Goal: Task Accomplishment & Management: Complete application form

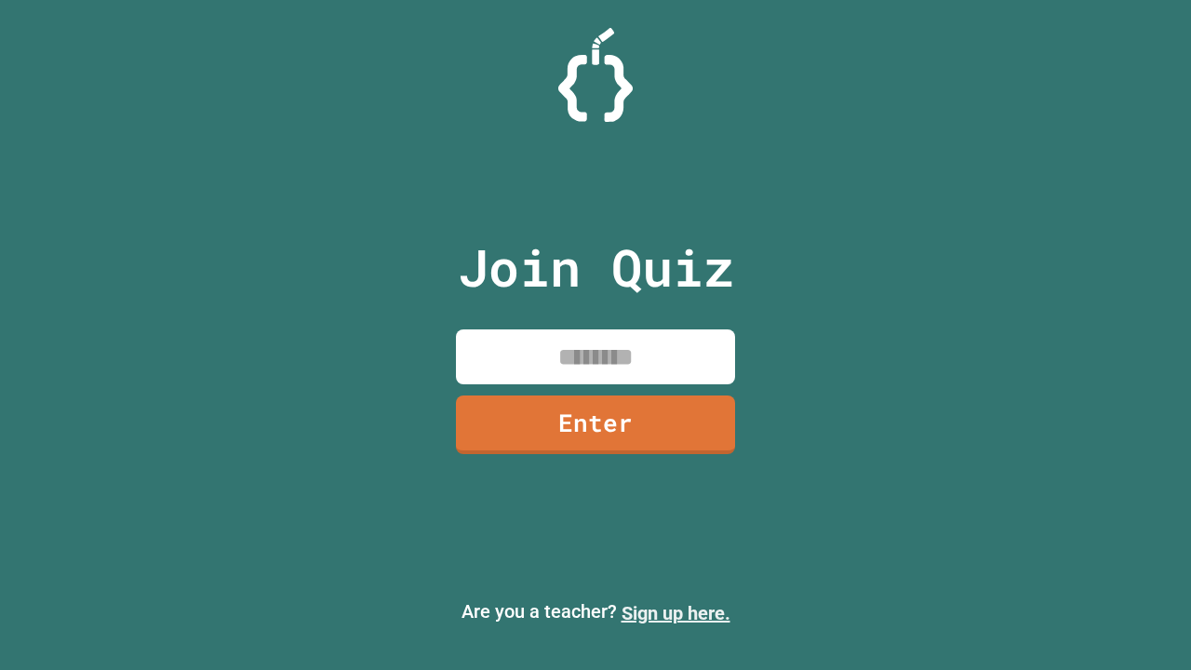
click at [675, 613] on link "Sign up here." at bounding box center [676, 613] width 109 height 22
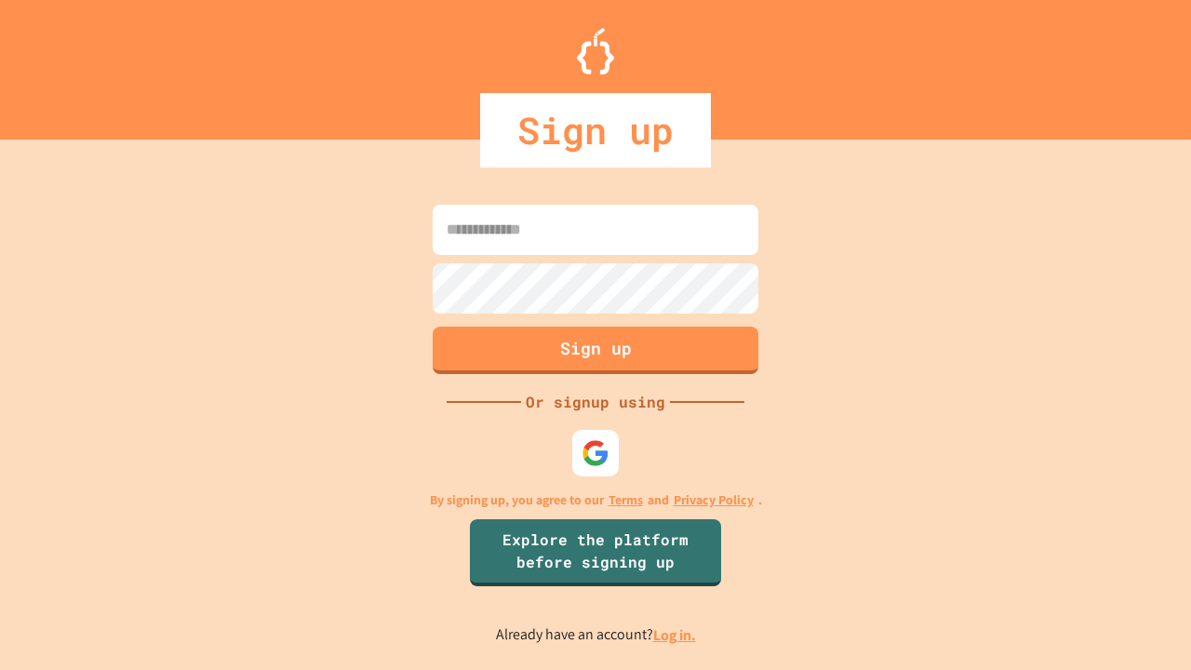
click at [675, 635] on link "Log in." at bounding box center [674, 635] width 43 height 20
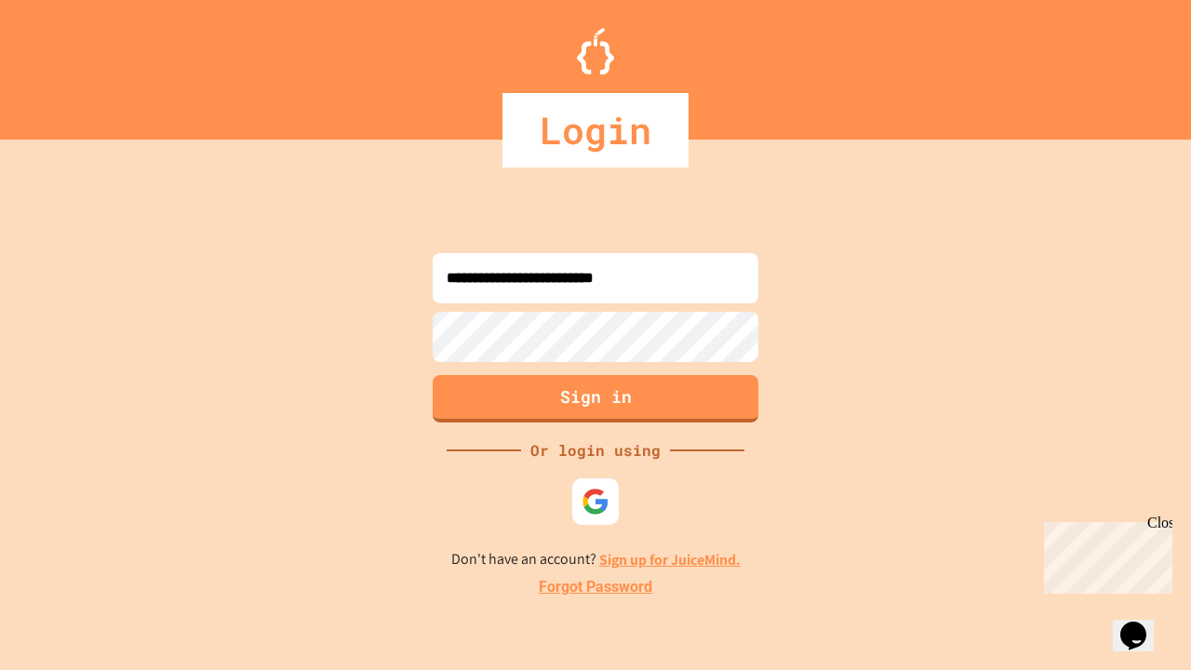
type input "**********"
